Goal: Transaction & Acquisition: Download file/media

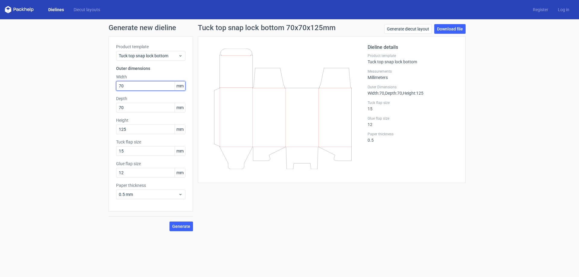
drag, startPoint x: 129, startPoint y: 87, endPoint x: 65, endPoint y: 94, distance: 64.3
click at [66, 94] on div "Generate new dieline Product template Tuck top snap lock bottom Outer dimension…" at bounding box center [289, 127] width 579 height 217
click at [128, 88] on input "70" at bounding box center [150, 86] width 69 height 10
drag, startPoint x: 73, startPoint y: 100, endPoint x: 24, endPoint y: 114, distance: 51.2
click at [29, 113] on div "Generate new dieline Product template Tuck top snap lock bottom Outer dimension…" at bounding box center [289, 127] width 579 height 217
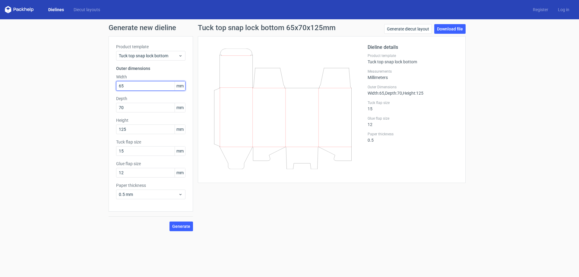
type input "65"
type input "35"
click at [180, 224] on span "Generate" at bounding box center [181, 226] width 18 height 4
click at [74, 112] on div "Generate new dieline Product template Tuck top snap lock bottom Outer dimension…" at bounding box center [289, 127] width 579 height 217
type input "130"
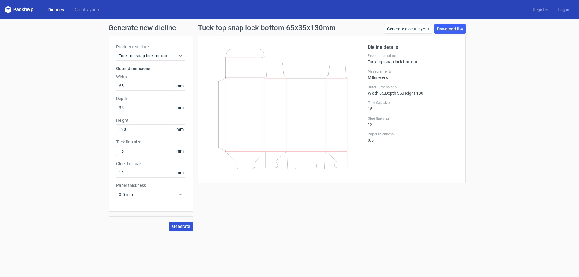
click at [180, 227] on span "Generate" at bounding box center [181, 226] width 18 height 4
click at [447, 29] on link "Download file" at bounding box center [450, 29] width 31 height 10
